Goal: Task Accomplishment & Management: Complete application form

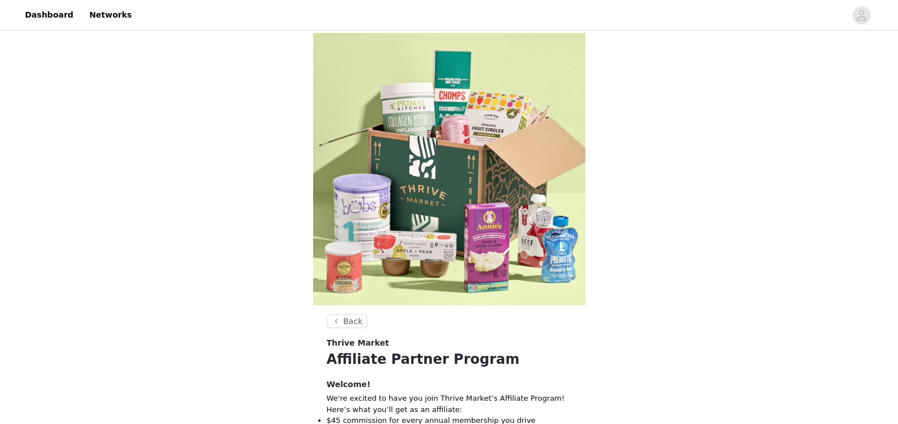
scroll to position [355, 0]
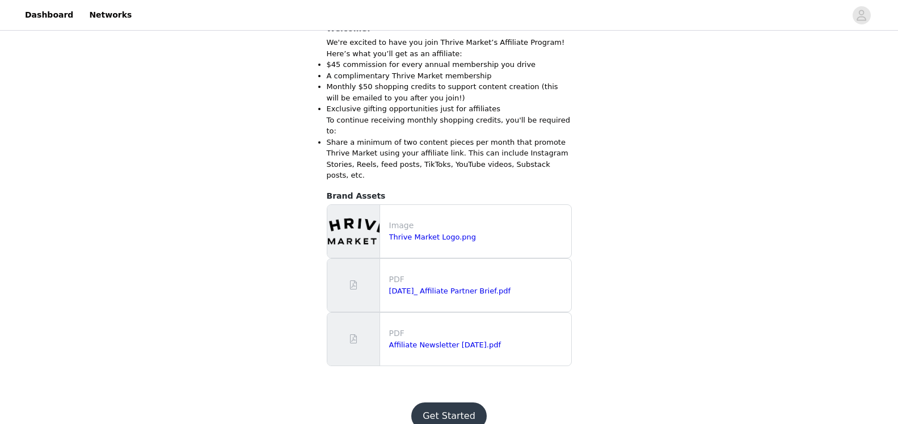
click at [455, 402] on button "Get Started" at bounding box center [448, 415] width 75 height 27
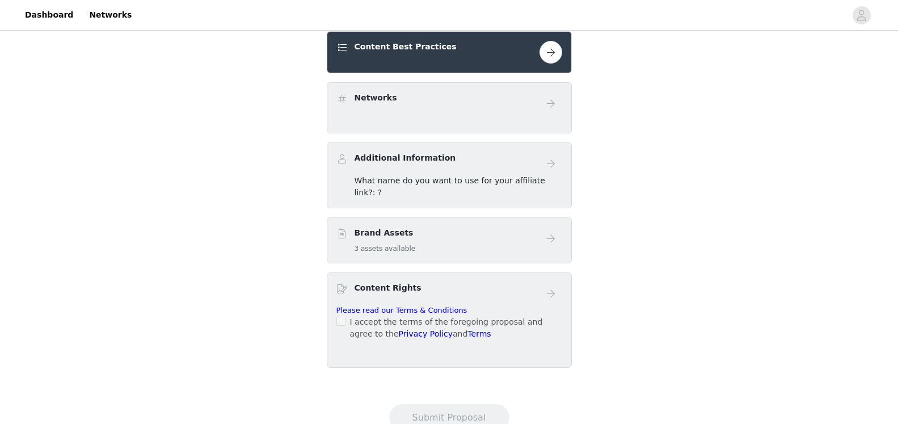
scroll to position [311, 0]
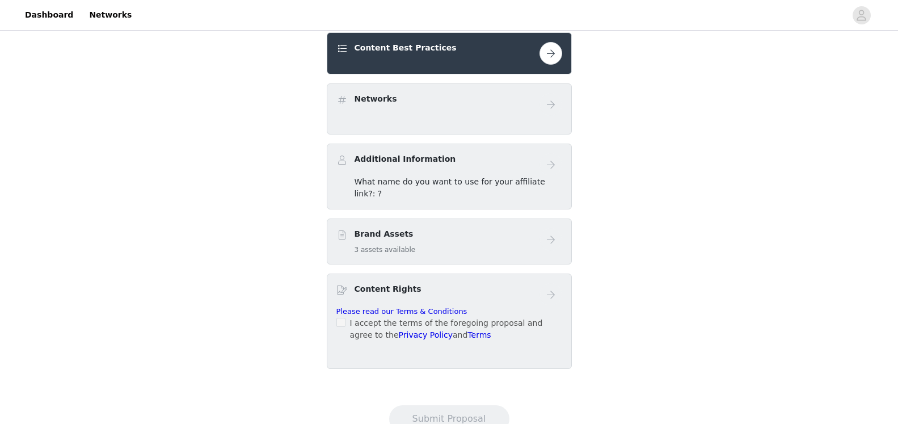
click at [549, 60] on button "button" at bounding box center [550, 53] width 23 height 23
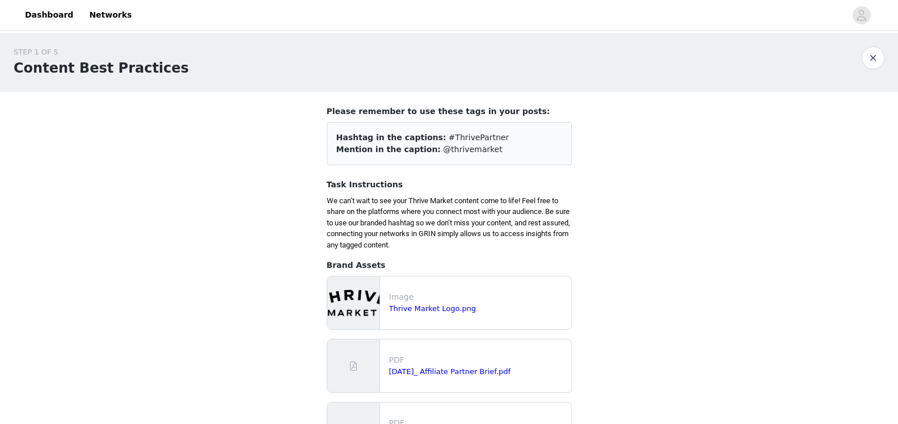
click at [458, 142] on span "#ThrivePartner" at bounding box center [478, 137] width 61 height 9
drag, startPoint x: 480, startPoint y: 137, endPoint x: 424, endPoint y: 134, distance: 56.2
click at [424, 134] on div "Hashtag in the captions: #ThrivePartner" at bounding box center [449, 138] width 226 height 12
click at [476, 155] on div "Mention in the caption: @thrivemarket" at bounding box center [449, 149] width 226 height 12
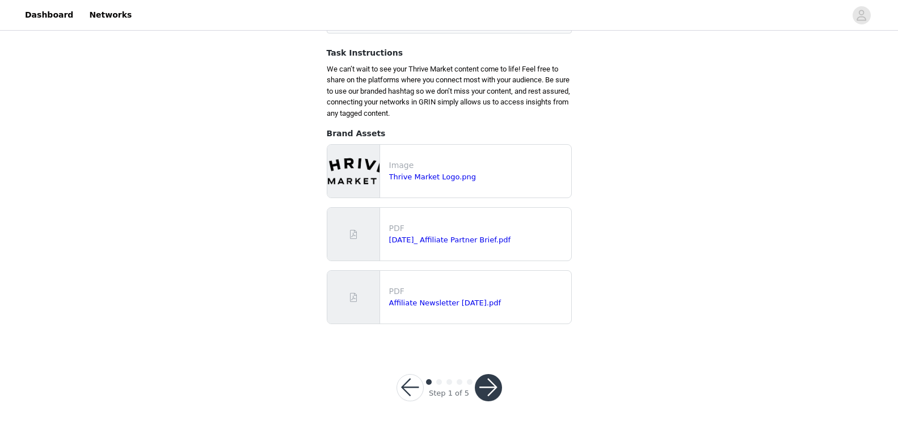
scroll to position [136, 0]
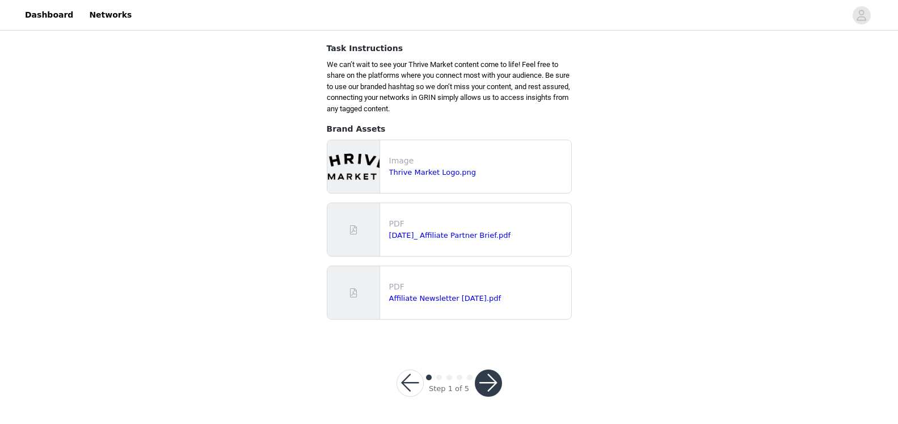
click at [495, 384] on button "button" at bounding box center [488, 382] width 27 height 27
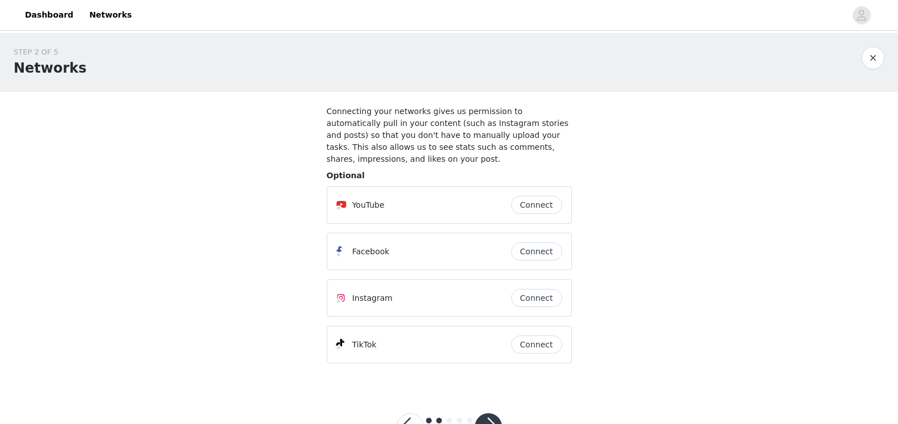
click at [494, 415] on button "button" at bounding box center [488, 426] width 27 height 27
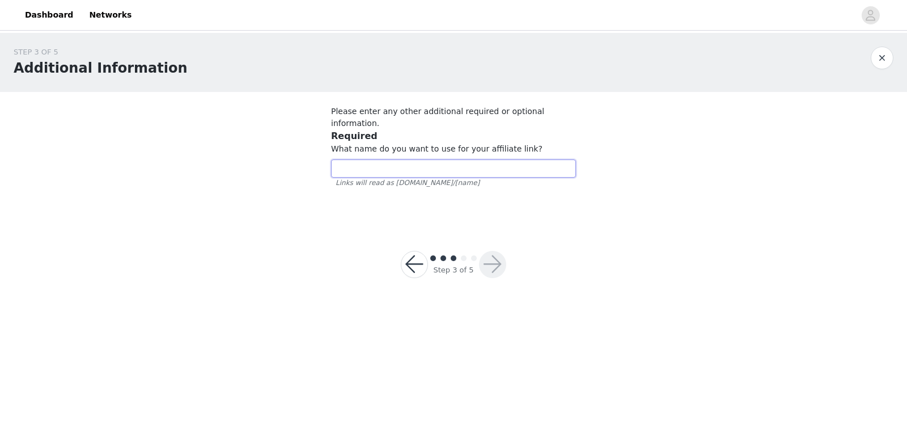
click at [382, 159] on input "text" at bounding box center [453, 168] width 245 height 18
type input "genialthings"
click at [498, 251] on button "button" at bounding box center [492, 264] width 27 height 27
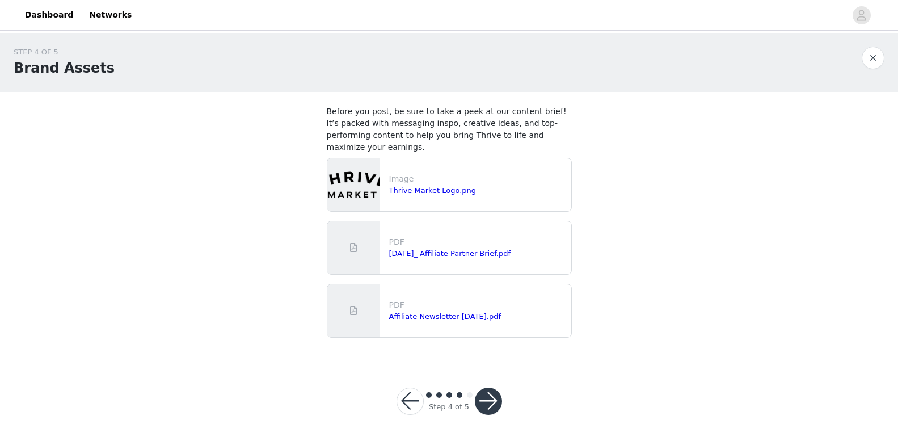
click at [489, 389] on button "button" at bounding box center [488, 400] width 27 height 27
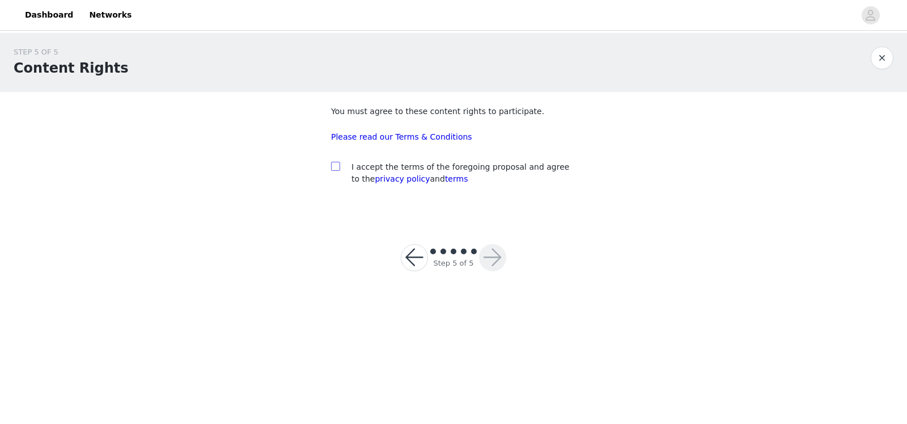
click at [335, 167] on input "checkbox" at bounding box center [335, 166] width 8 height 8
checkbox input "true"
click at [490, 264] on button "button" at bounding box center [492, 257] width 27 height 27
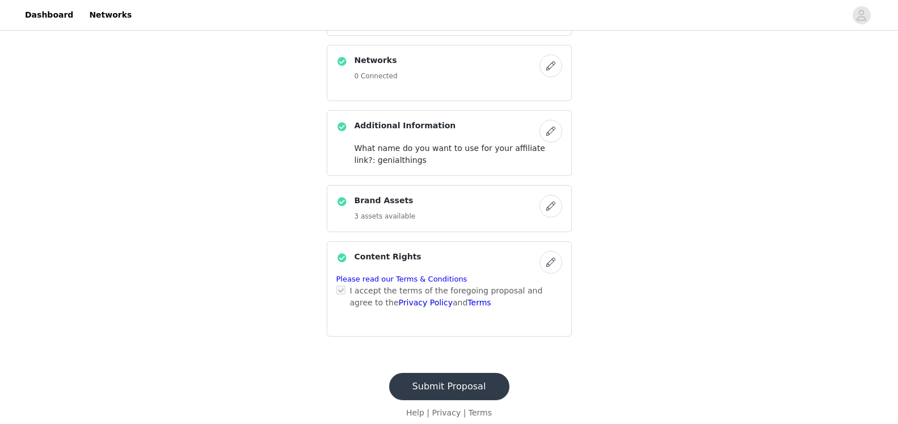
scroll to position [363, 0]
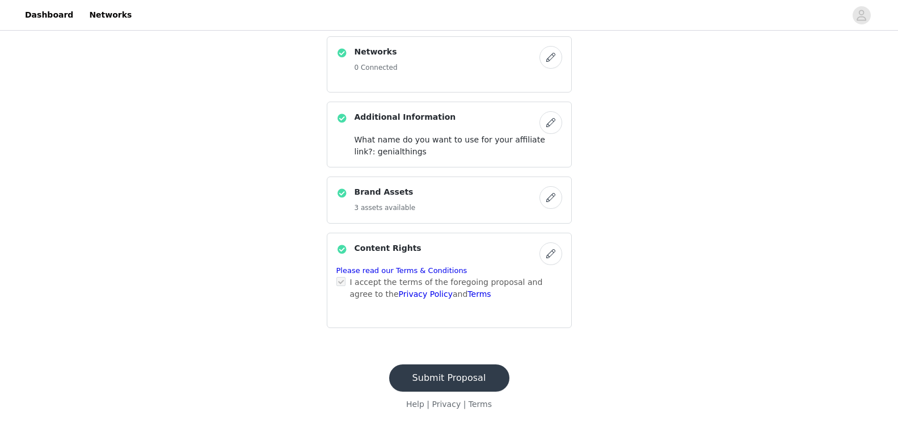
click at [548, 200] on button "button" at bounding box center [550, 197] width 23 height 23
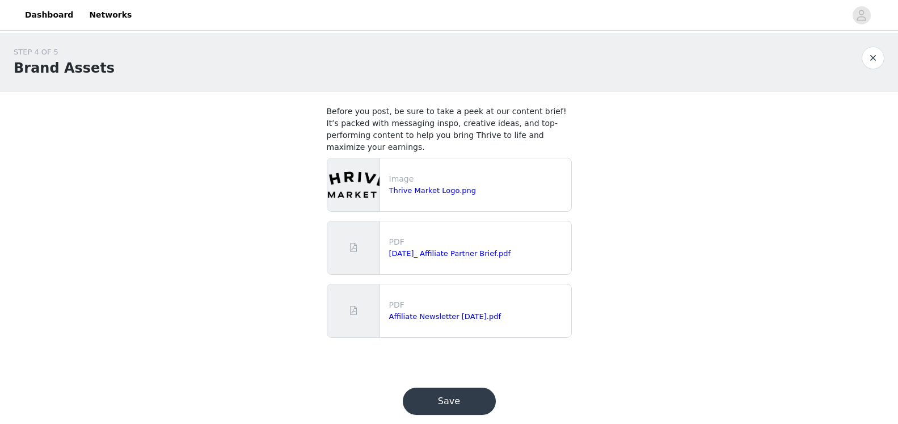
scroll to position [6, 0]
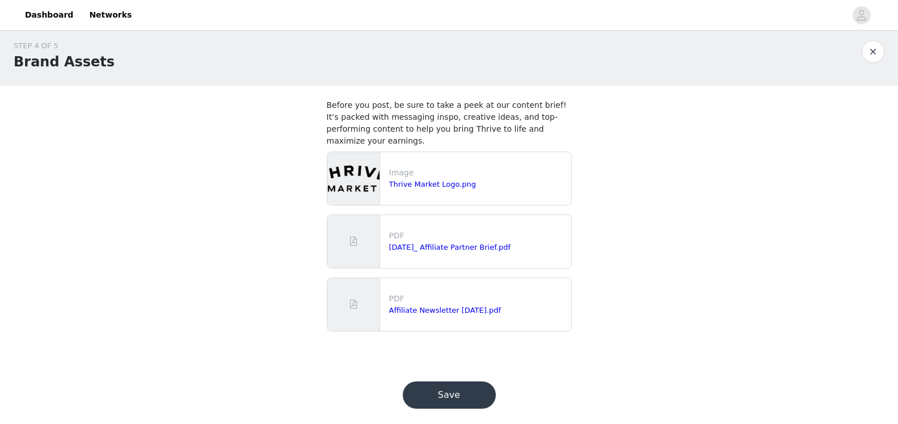
click at [471, 381] on button "Save" at bounding box center [449, 394] width 93 height 27
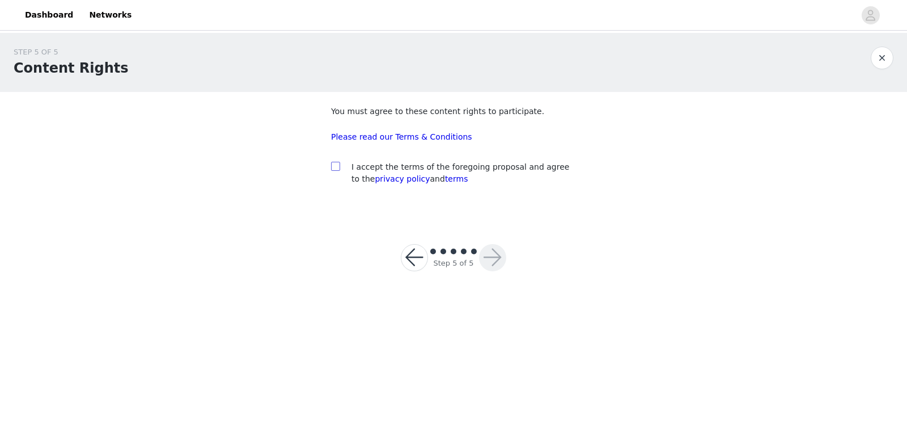
click at [336, 169] on input "checkbox" at bounding box center [335, 166] width 8 height 8
checkbox input "true"
click at [497, 255] on button "button" at bounding box center [492, 257] width 27 height 27
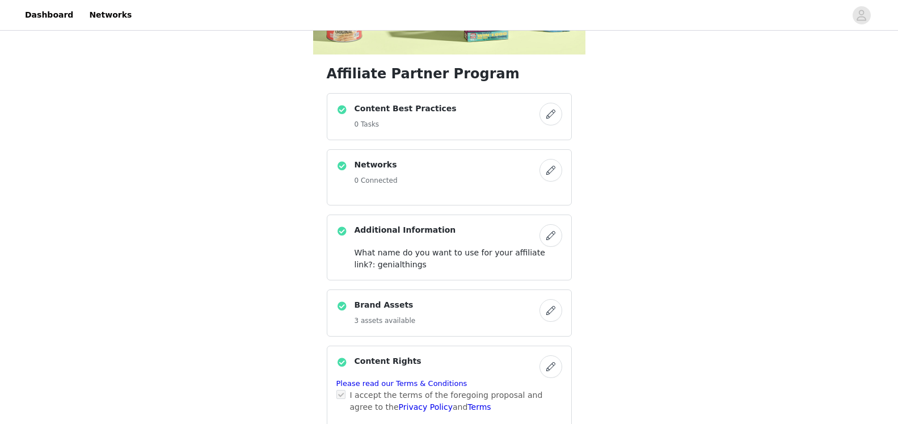
scroll to position [249, 0]
click at [550, 168] on button "button" at bounding box center [550, 171] width 23 height 23
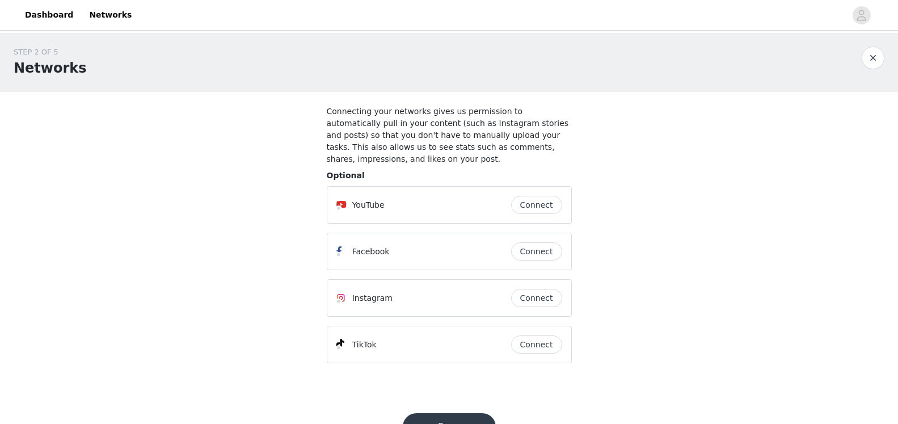
click at [474, 413] on button "Save" at bounding box center [449, 426] width 93 height 27
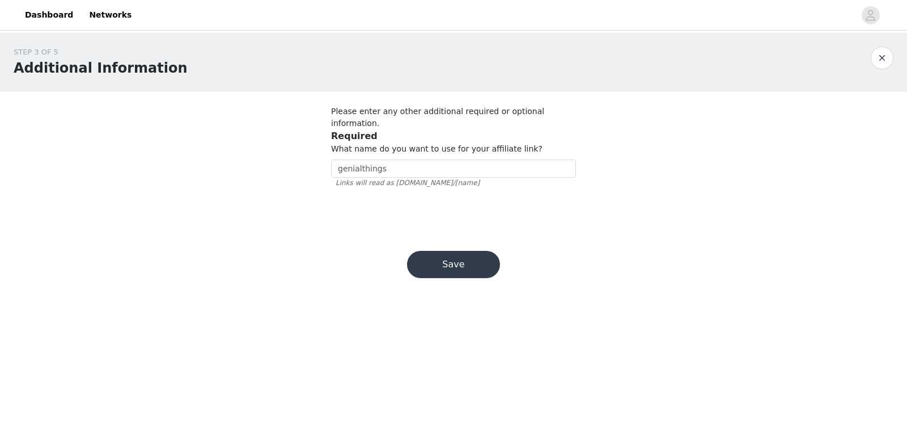
click at [454, 251] on button "Save" at bounding box center [453, 264] width 93 height 27
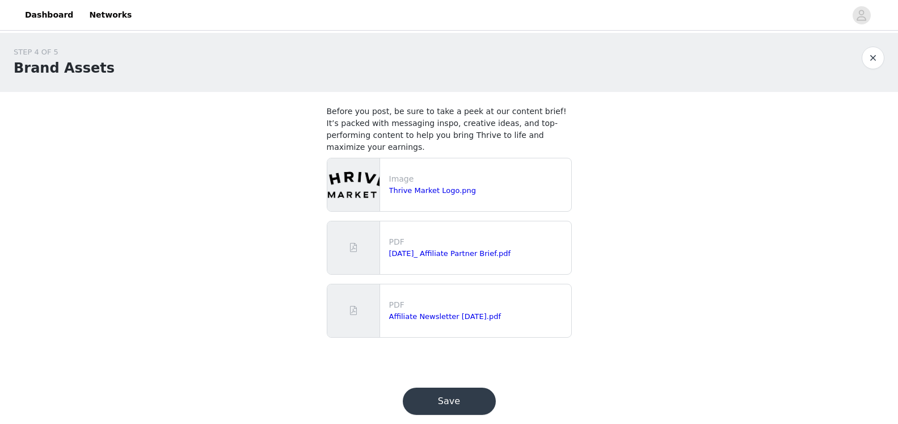
click at [452, 391] on button "Save" at bounding box center [449, 400] width 93 height 27
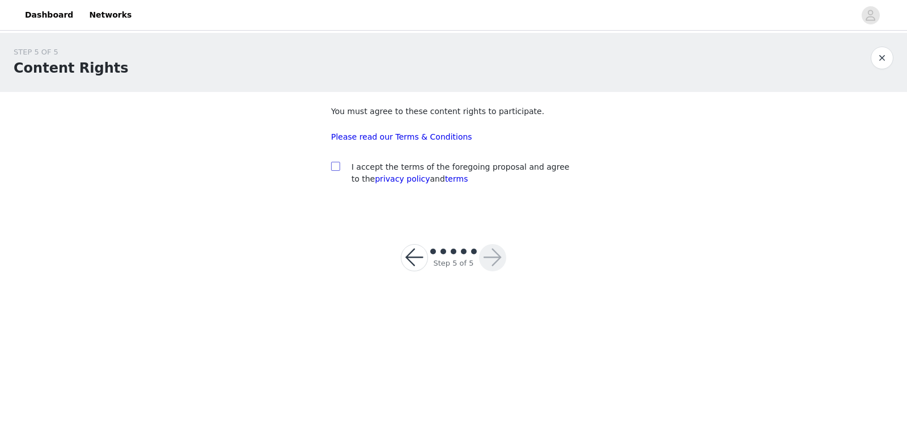
click at [334, 165] on input "checkbox" at bounding box center [335, 166] width 8 height 8
checkbox input "true"
click at [494, 262] on button "button" at bounding box center [492, 257] width 27 height 27
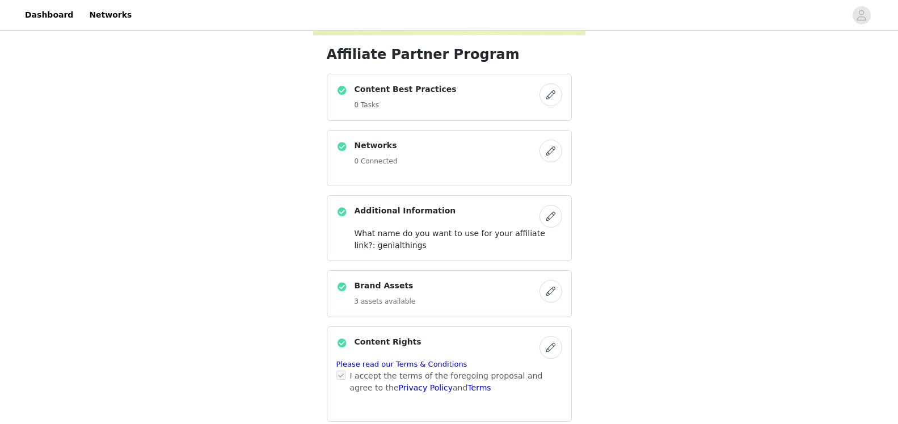
scroll to position [363, 0]
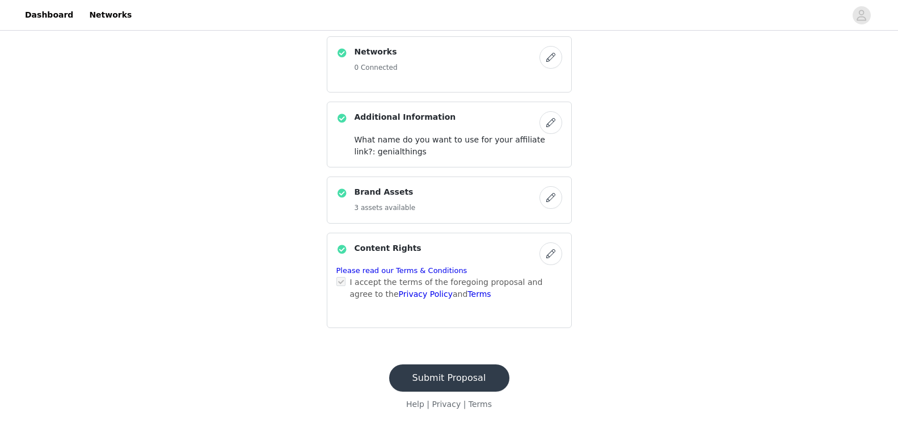
click at [472, 380] on button "Submit Proposal" at bounding box center [449, 377] width 120 height 27
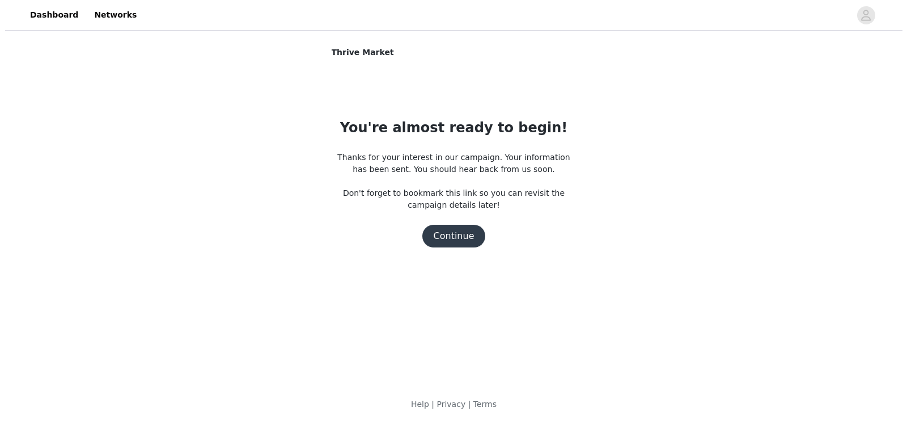
scroll to position [0, 0]
click at [467, 235] on button "Continue" at bounding box center [454, 236] width 64 height 23
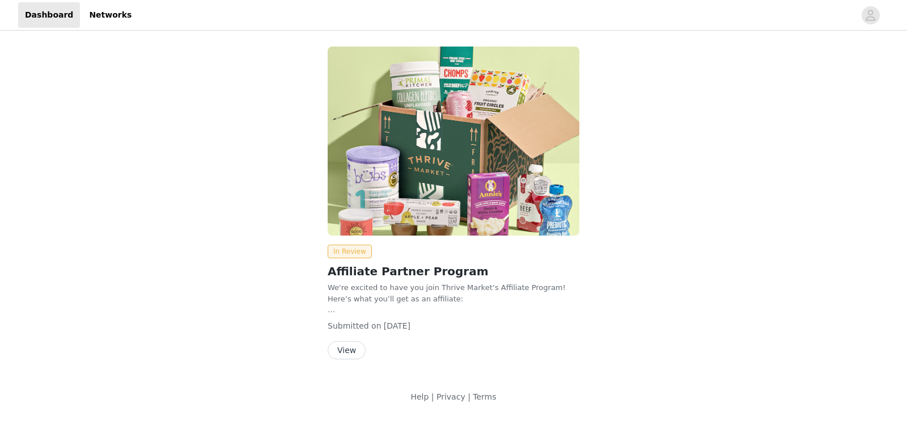
drag, startPoint x: 424, startPoint y: 324, endPoint x: 328, endPoint y: 326, distance: 95.8
click at [328, 326] on div "Submitted on [DATE]" at bounding box center [454, 326] width 252 height 12
copy div "Submitted on [DATE]"
click at [337, 346] on button "View" at bounding box center [347, 350] width 38 height 18
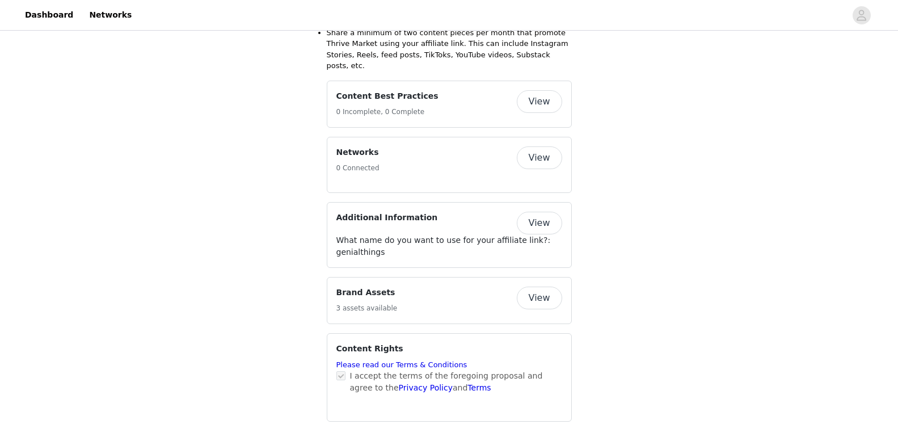
scroll to position [490, 0]
click at [535, 285] on button "View" at bounding box center [539, 296] width 45 height 23
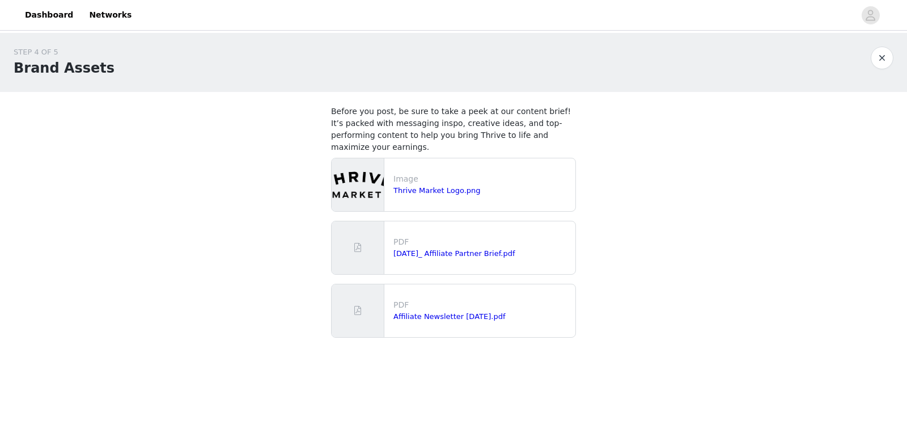
click at [358, 189] on img at bounding box center [358, 184] width 52 height 53
click at [423, 186] on link "Thrive Market Logo.png" at bounding box center [436, 190] width 87 height 9
click at [881, 56] on button "button" at bounding box center [882, 57] width 23 height 23
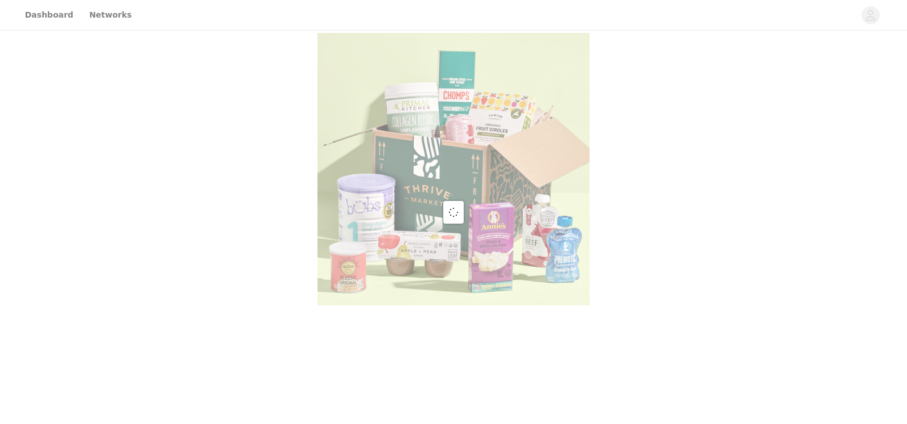
click at [871, 16] on div at bounding box center [453, 212] width 907 height 424
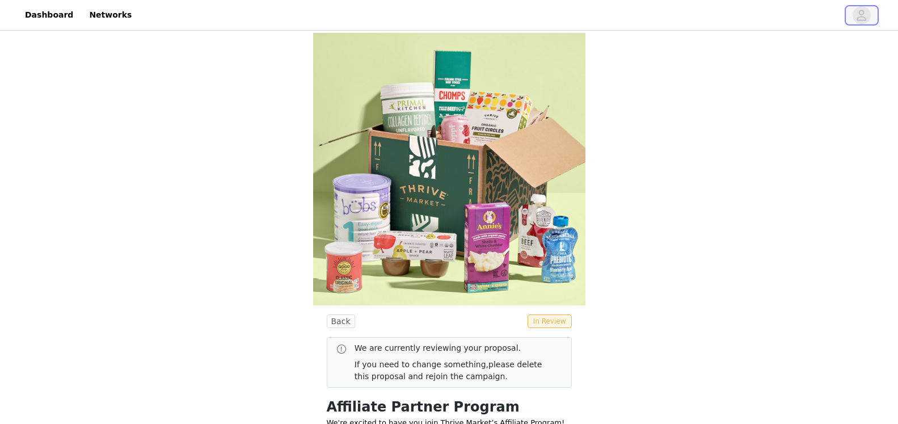
click at [861, 12] on icon "avatar" at bounding box center [861, 15] width 11 height 18
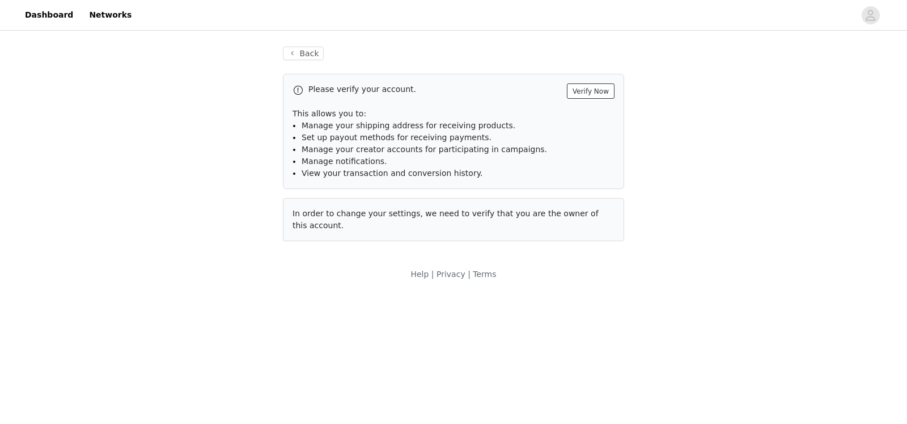
click at [585, 94] on button "Verify Now" at bounding box center [591, 90] width 48 height 15
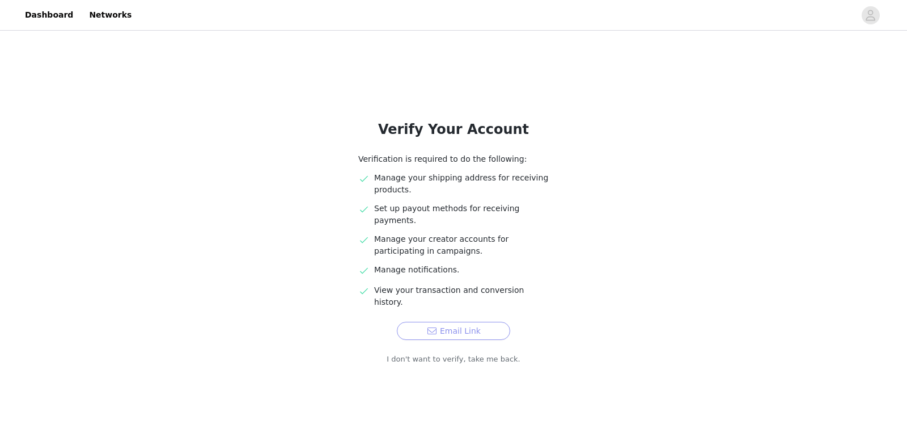
click at [467, 321] on button "Email Link" at bounding box center [453, 330] width 113 height 18
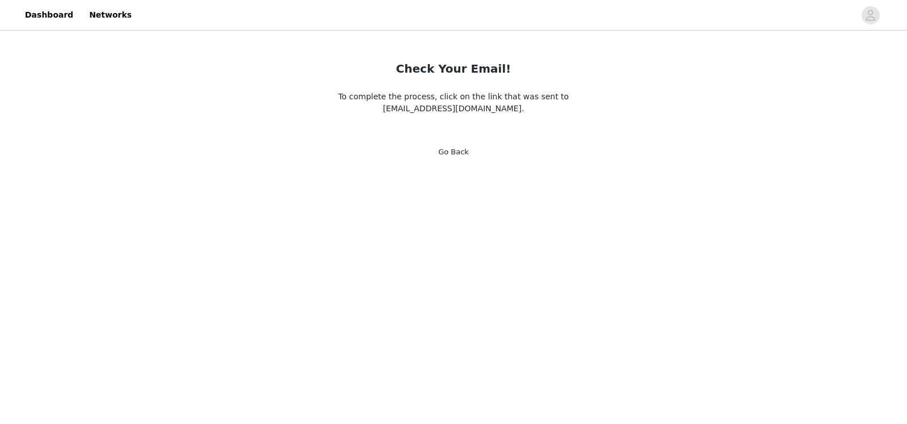
click at [500, 113] on div "To complete the process, click on the link that was sent to [EMAIL_ADDRESS][DOM…" at bounding box center [453, 103] width 245 height 24
click at [459, 151] on link "Go Back" at bounding box center [453, 151] width 31 height 9
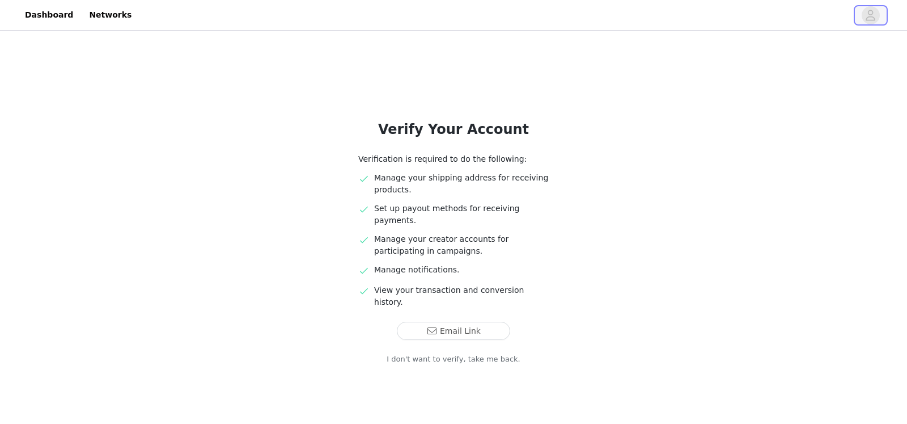
click at [870, 13] on icon "avatar" at bounding box center [870, 15] width 11 height 18
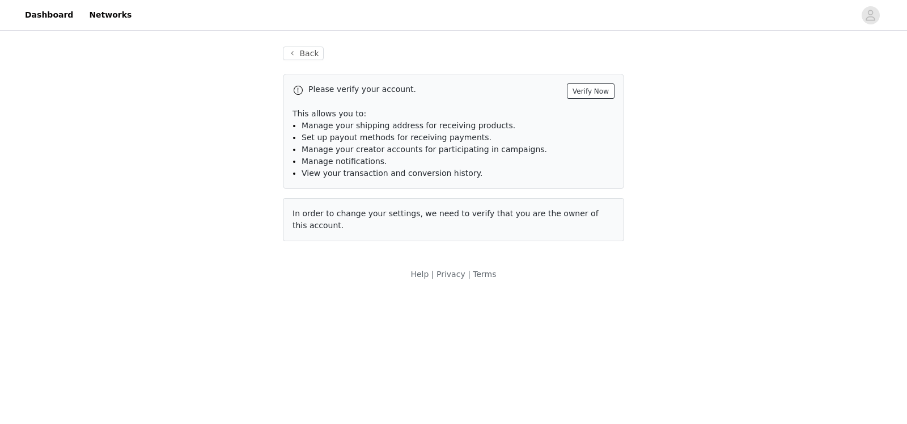
click at [590, 92] on button "Verify Now" at bounding box center [591, 90] width 48 height 15
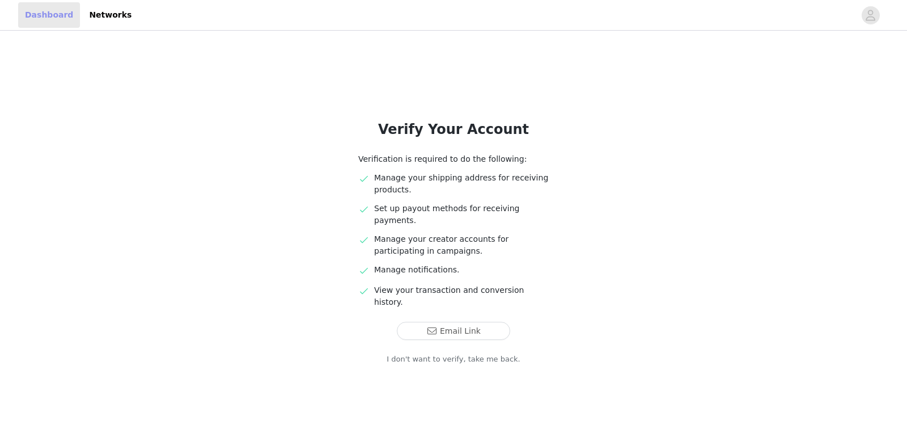
click at [53, 19] on link "Dashboard" at bounding box center [49, 15] width 62 height 26
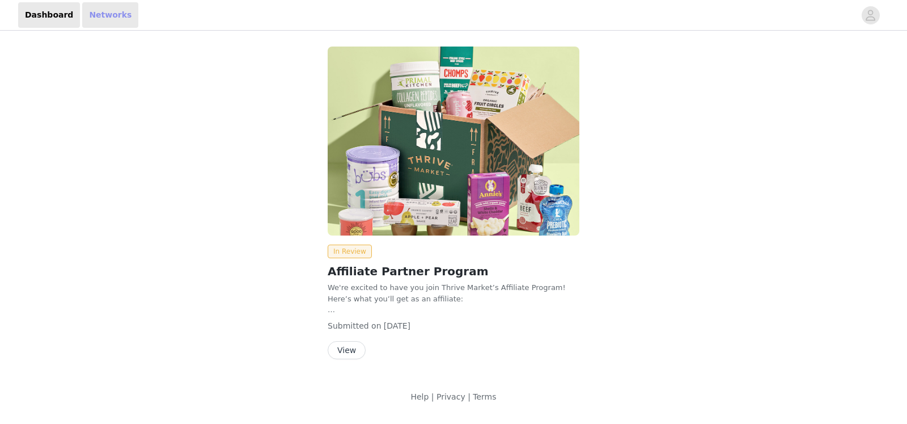
click at [105, 18] on link "Networks" at bounding box center [110, 15] width 56 height 26
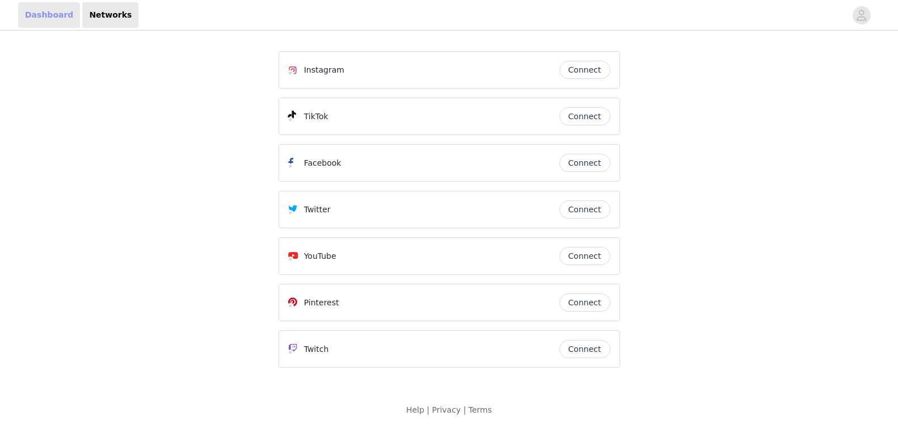
click at [44, 16] on link "Dashboard" at bounding box center [49, 15] width 62 height 26
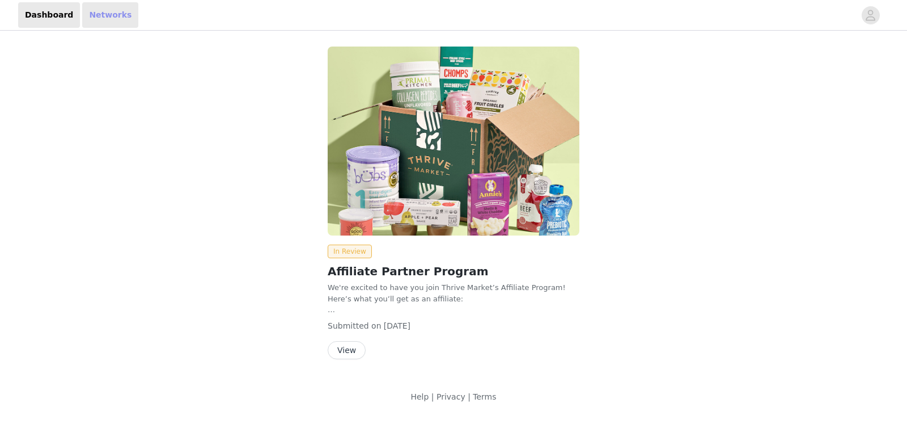
click at [99, 15] on link "Networks" at bounding box center [110, 15] width 56 height 26
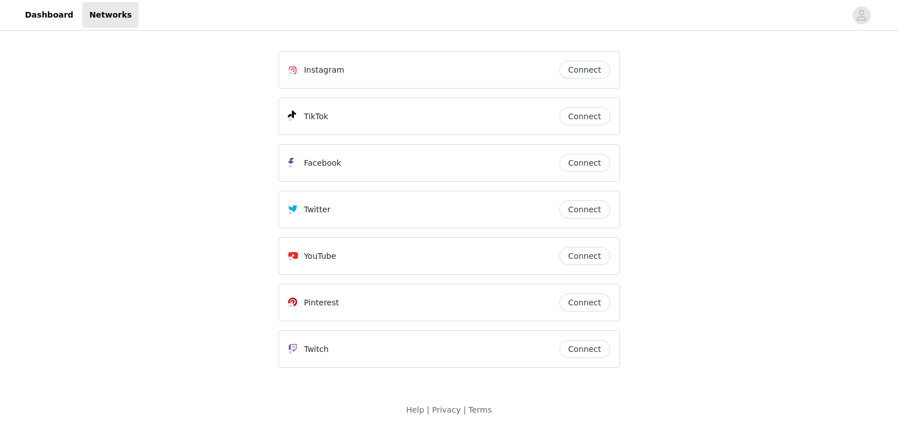
click at [589, 206] on button "Connect" at bounding box center [584, 209] width 51 height 18
click at [590, 159] on button "Connect" at bounding box center [584, 163] width 51 height 18
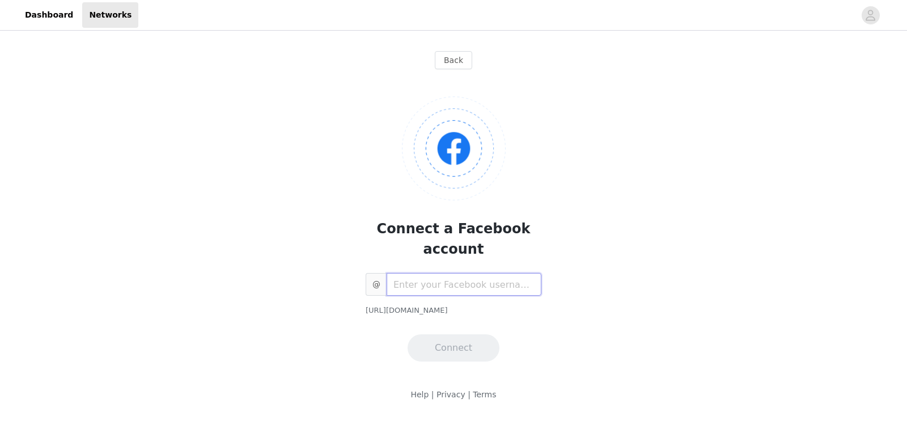
click at [482, 273] on input "text" at bounding box center [464, 284] width 155 height 23
click at [429, 273] on input "text" at bounding box center [464, 284] width 155 height 23
paste input "GenialThings"
type input "GenialThings"
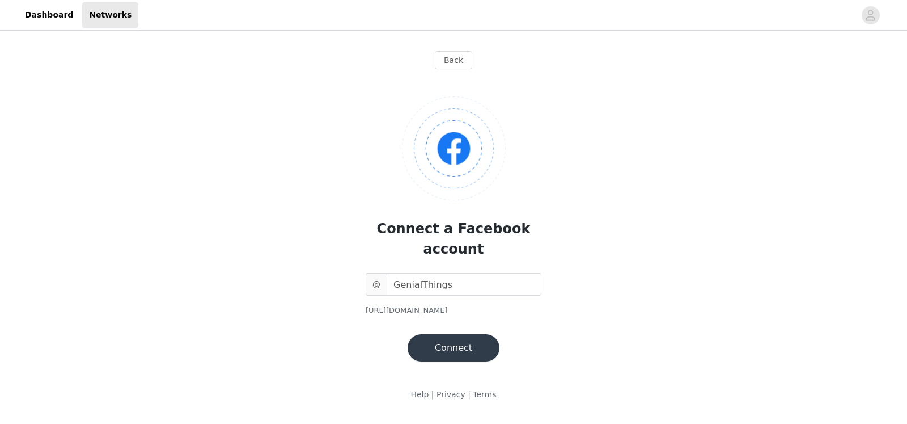
click at [448, 334] on button "Connect" at bounding box center [454, 347] width 92 height 27
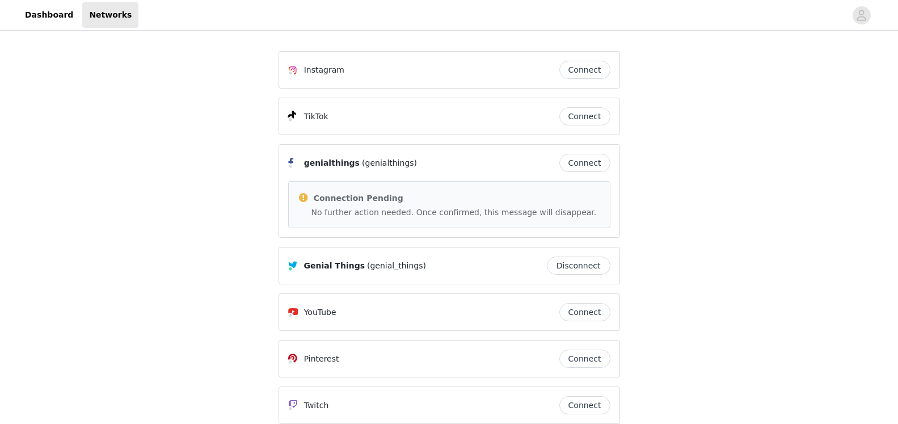
click at [580, 358] on button "Connect" at bounding box center [584, 358] width 51 height 18
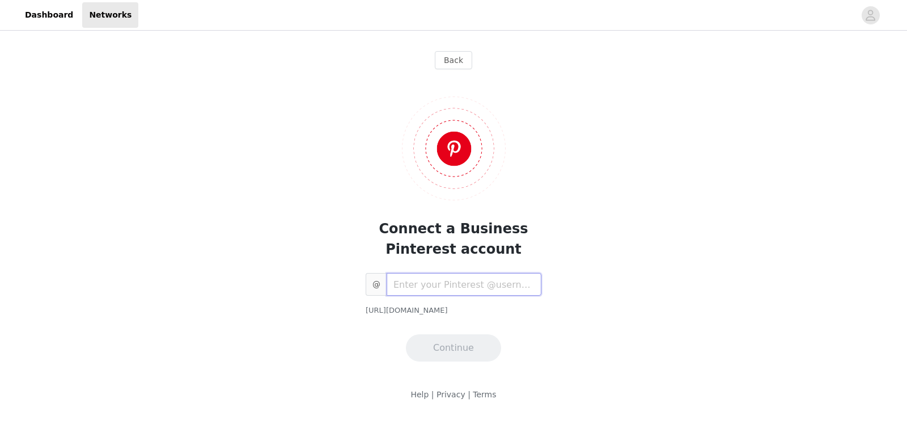
click at [489, 281] on input "text" at bounding box center [464, 284] width 155 height 23
click at [24, 22] on link "Dashboard" at bounding box center [49, 15] width 62 height 26
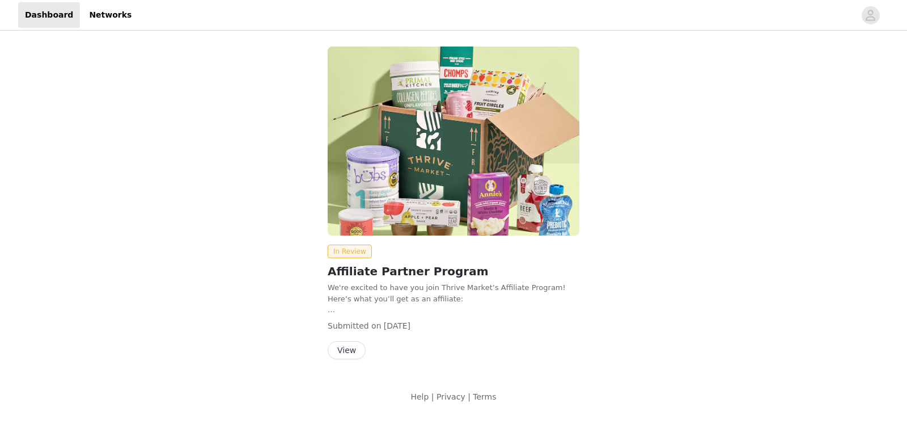
click at [346, 352] on button "View" at bounding box center [347, 350] width 38 height 18
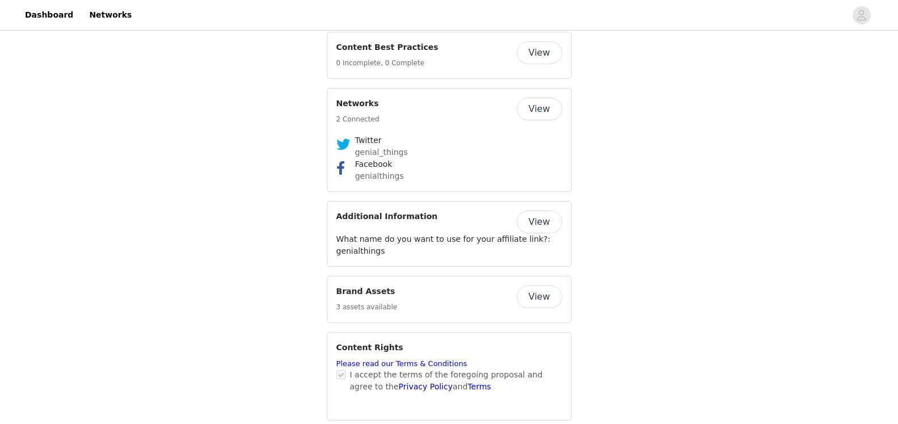
scroll to position [20, 0]
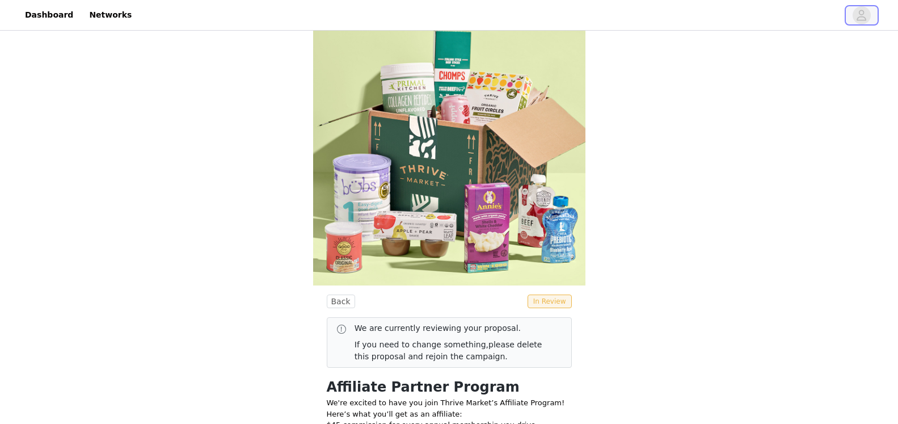
click at [863, 14] on icon "avatar" at bounding box center [862, 15] width 10 height 11
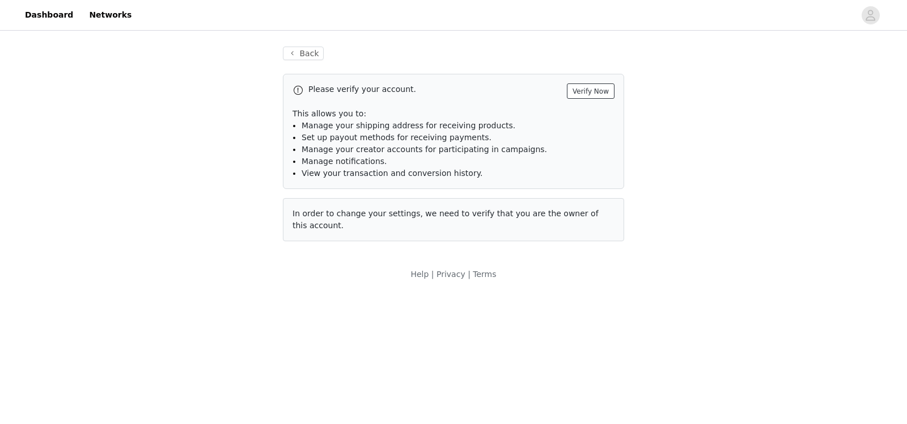
click at [594, 87] on button "Verify Now" at bounding box center [591, 90] width 48 height 15
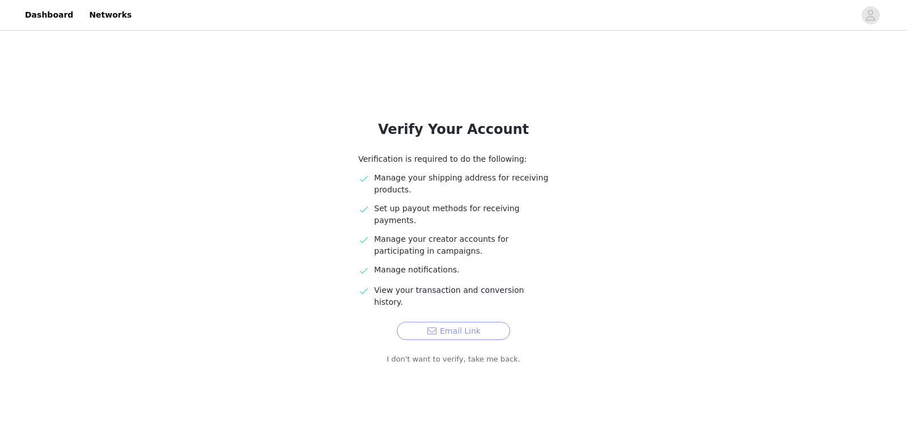
click at [475, 321] on button "Email Link" at bounding box center [453, 330] width 113 height 18
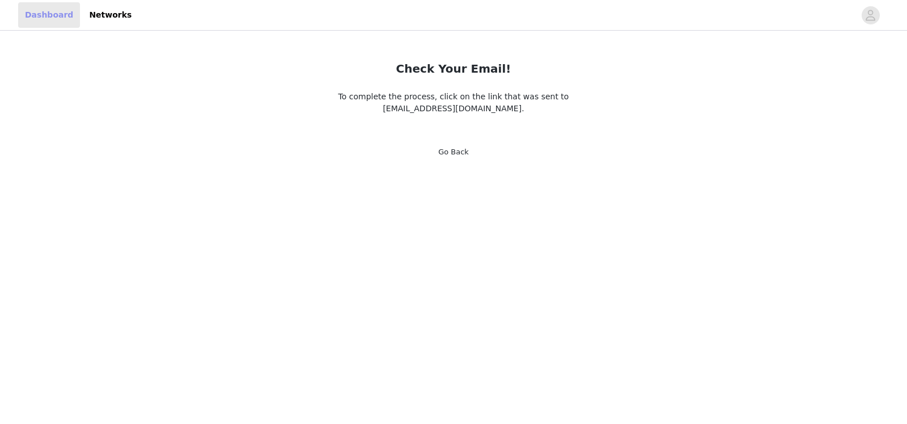
click at [46, 12] on link "Dashboard" at bounding box center [49, 15] width 62 height 26
